Goal: Task Accomplishment & Management: Manage account settings

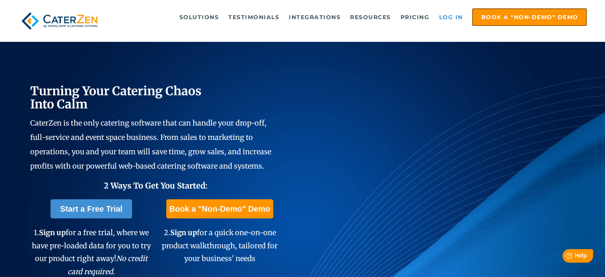
click at [451, 17] on link "Log in" at bounding box center [451, 17] width 32 height 16
click at [445, 15] on link "Log in" at bounding box center [451, 17] width 32 height 16
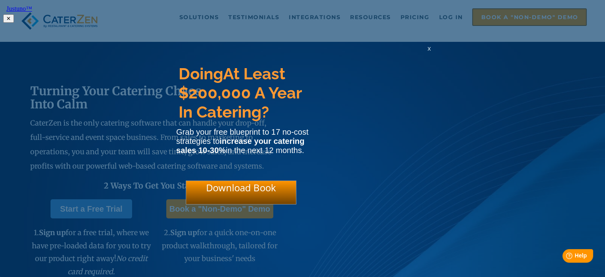
click at [430, 51] on span "x" at bounding box center [429, 49] width 3 height 8
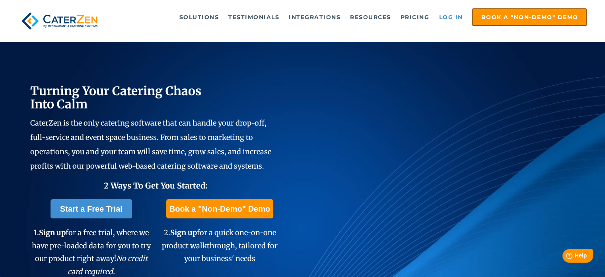
click at [443, 17] on link "Log in" at bounding box center [451, 17] width 32 height 16
click at [444, 16] on link "Log in" at bounding box center [451, 17] width 32 height 16
click at [447, 13] on link "Log in" at bounding box center [451, 17] width 32 height 16
click at [446, 16] on link "Log in" at bounding box center [451, 17] width 32 height 16
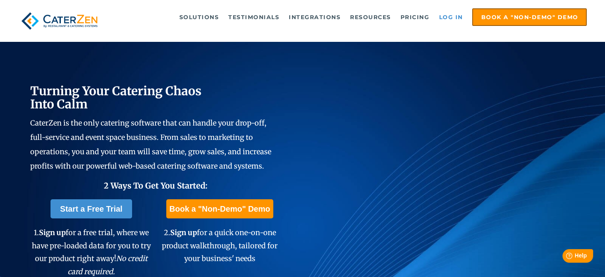
click at [447, 16] on link "Log in" at bounding box center [451, 17] width 32 height 16
click at [447, 15] on link "Log in" at bounding box center [451, 17] width 32 height 16
click at [449, 16] on link "Log in" at bounding box center [451, 17] width 32 height 16
